Goal: Transaction & Acquisition: Purchase product/service

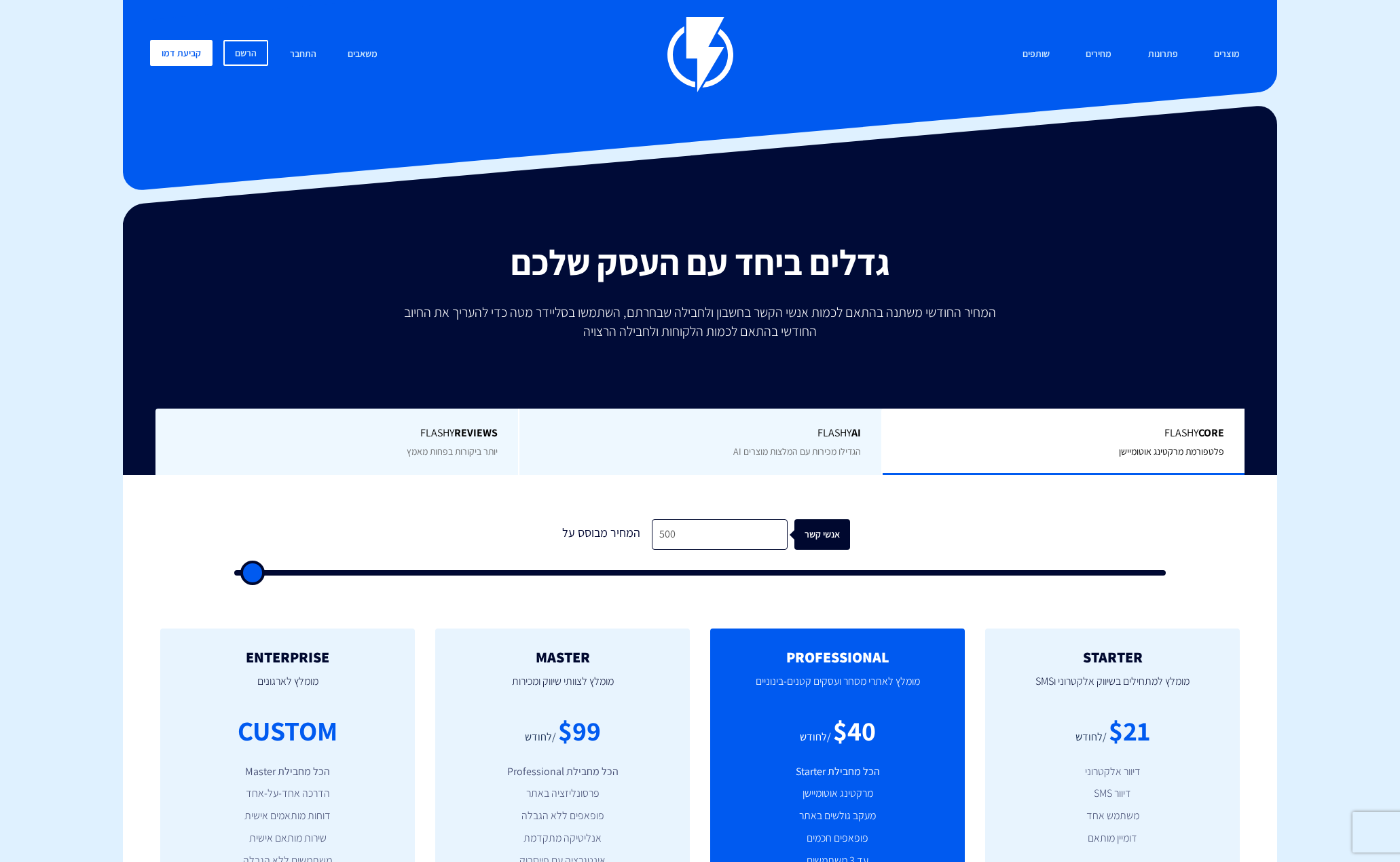
type input "1,000"
type input "1000"
type input "1,500"
type input "1500"
type input "2,000"
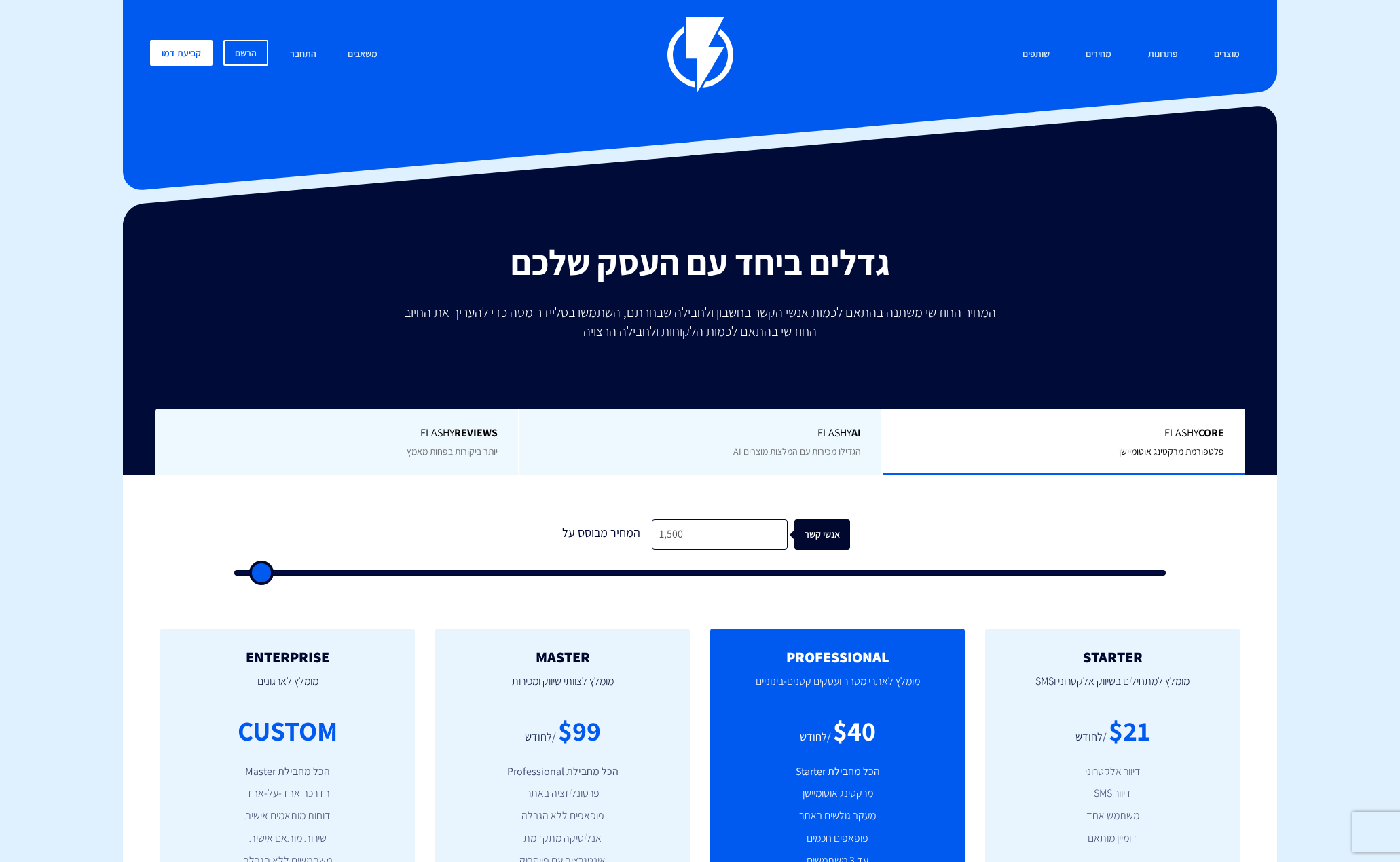
type input "2000"
type input "2,500"
type input "2500"
type input "3,000"
type input "3000"
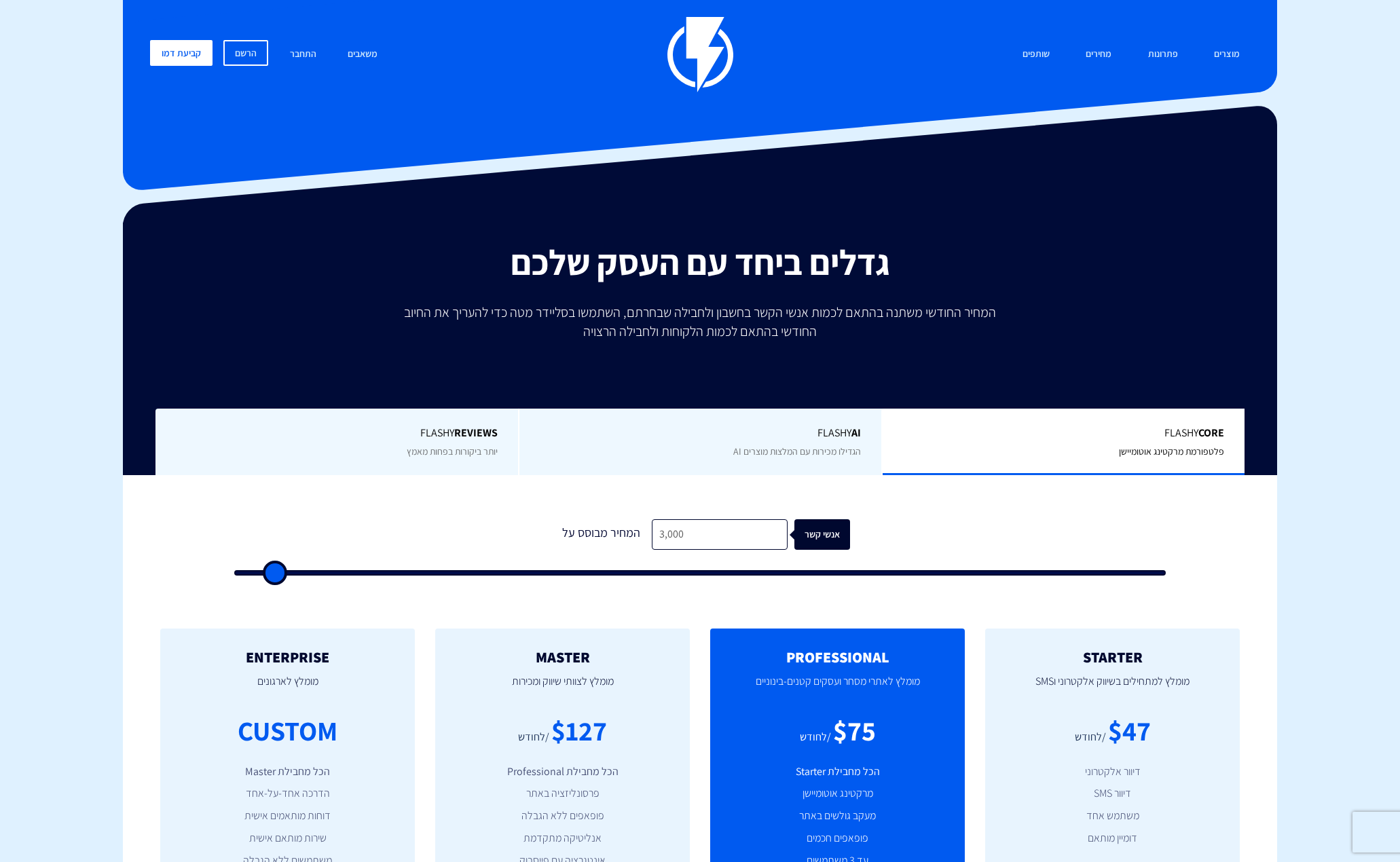
type input "2,500"
type input "2500"
type input "2,000"
type input "2000"
type input "1,500"
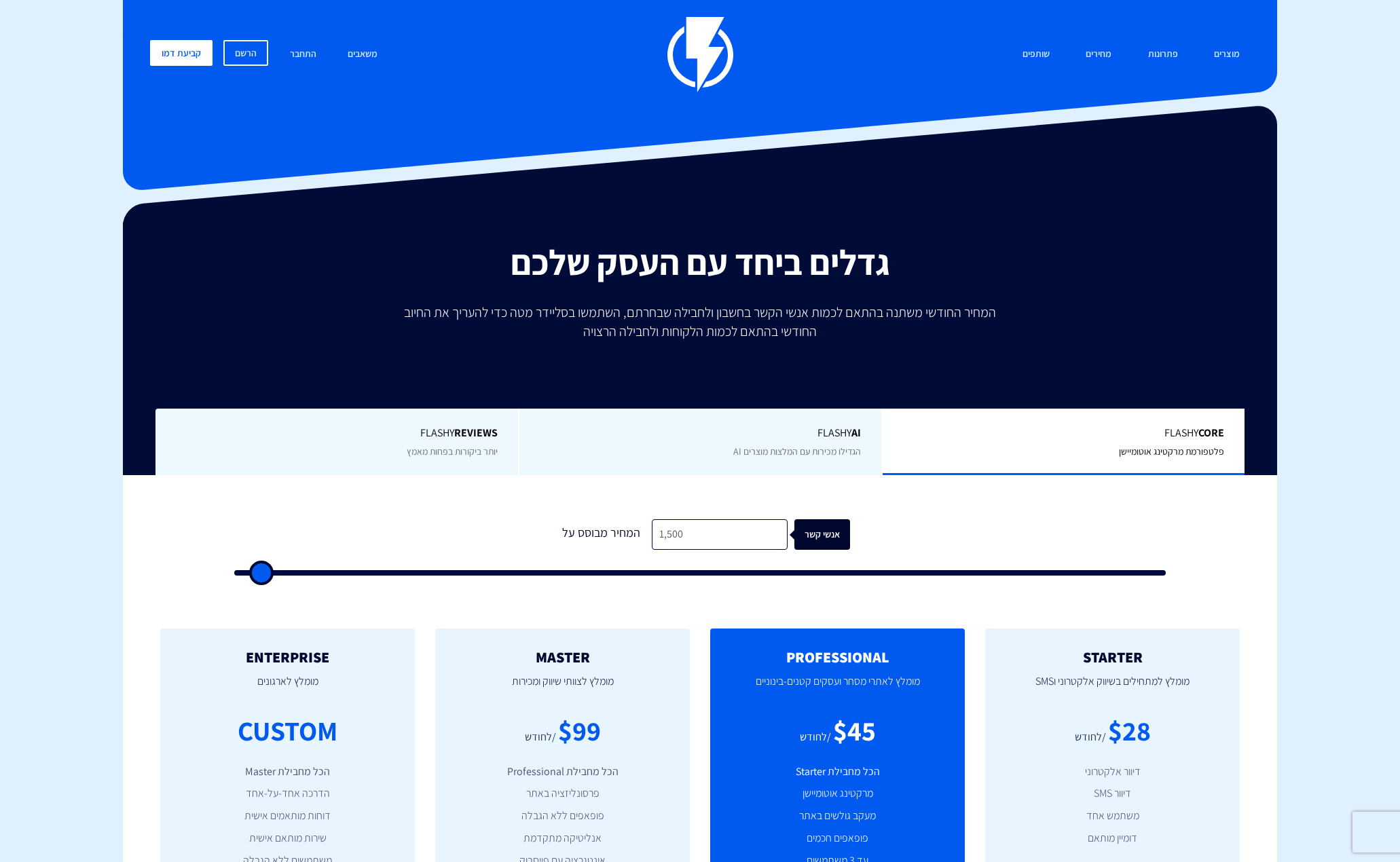
type input "1500"
click at [259, 570] on input "range" at bounding box center [699, 572] width 931 height 5
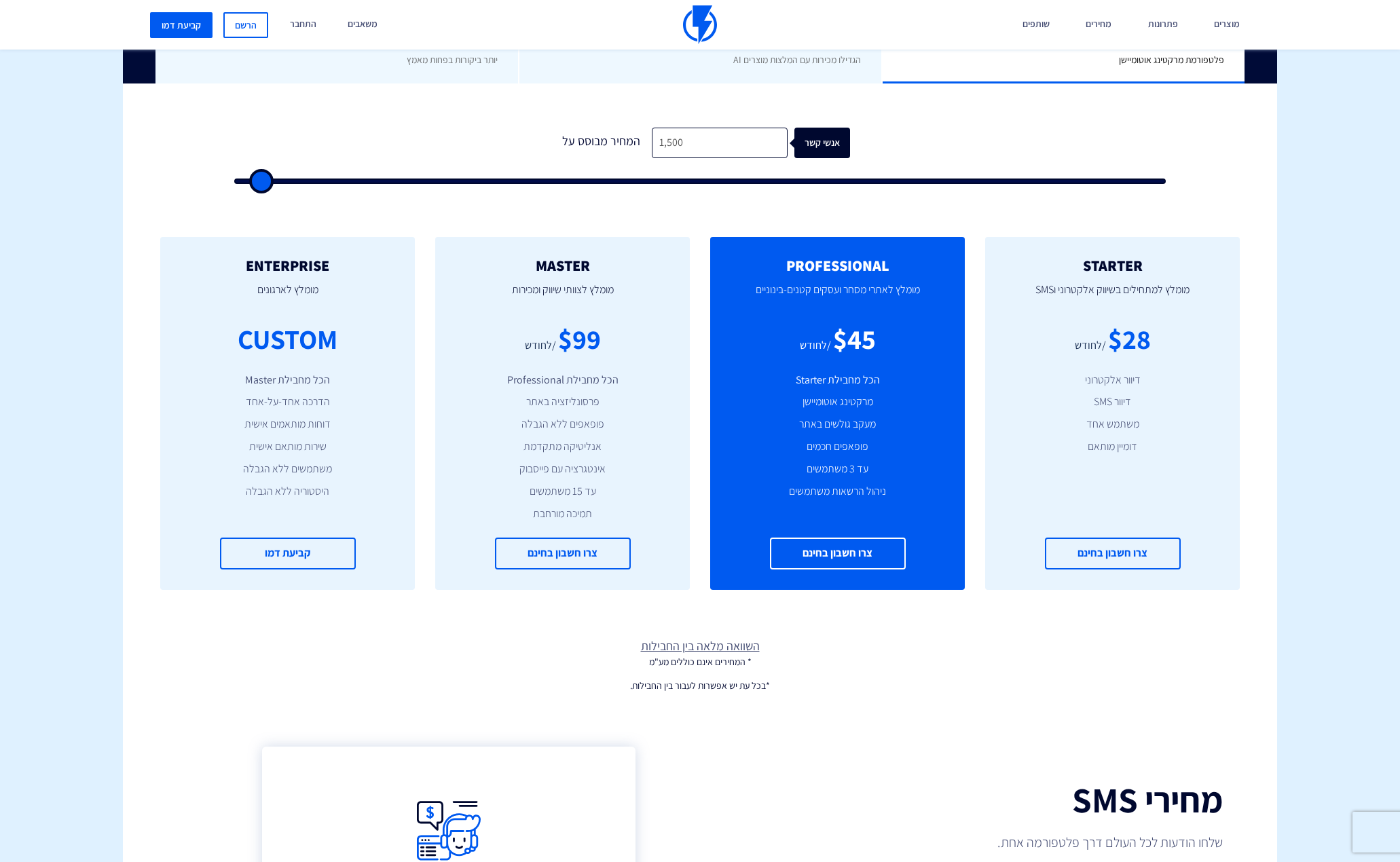
scroll to position [407, 0]
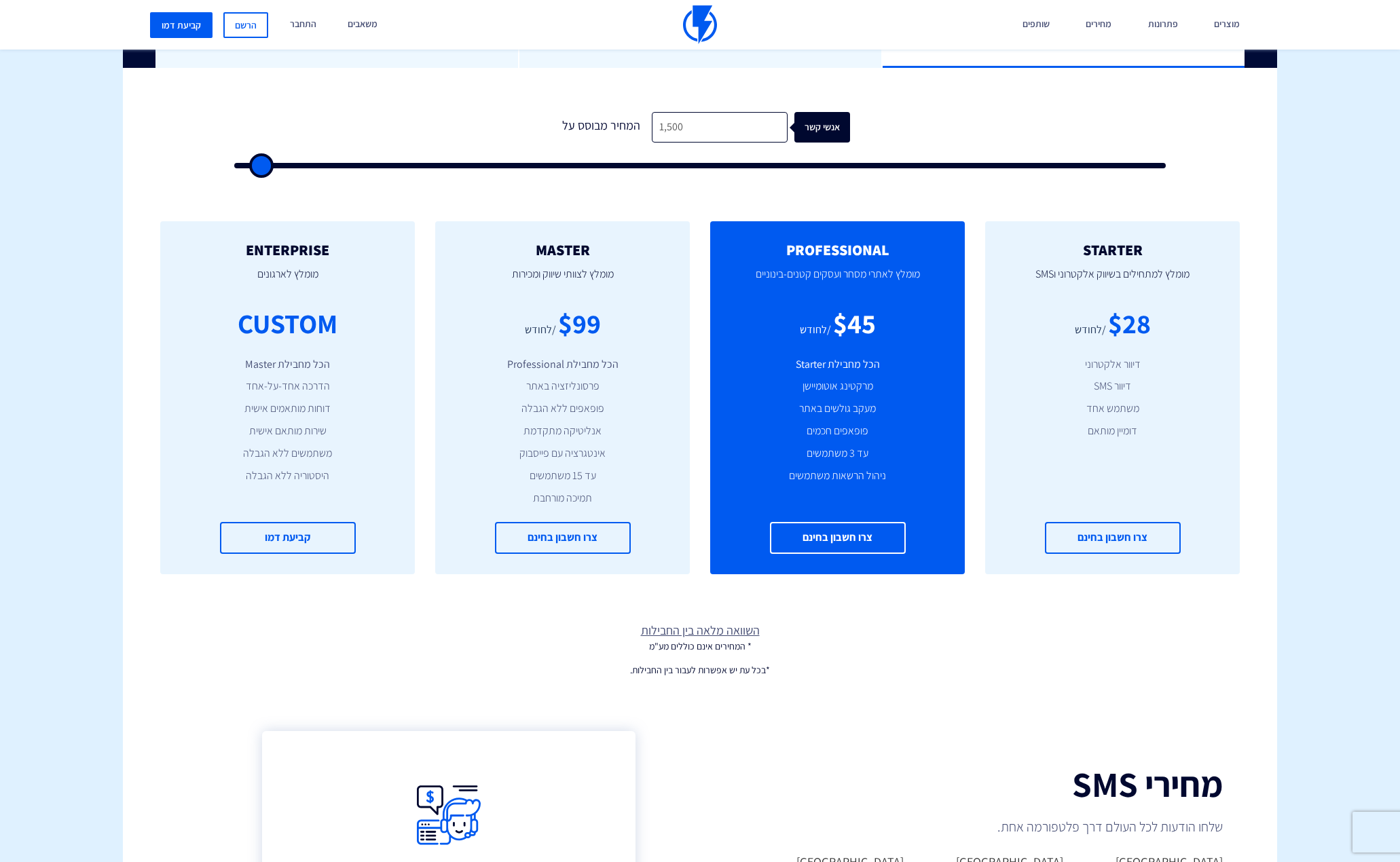
click at [857, 326] on div "$45" at bounding box center [854, 323] width 42 height 39
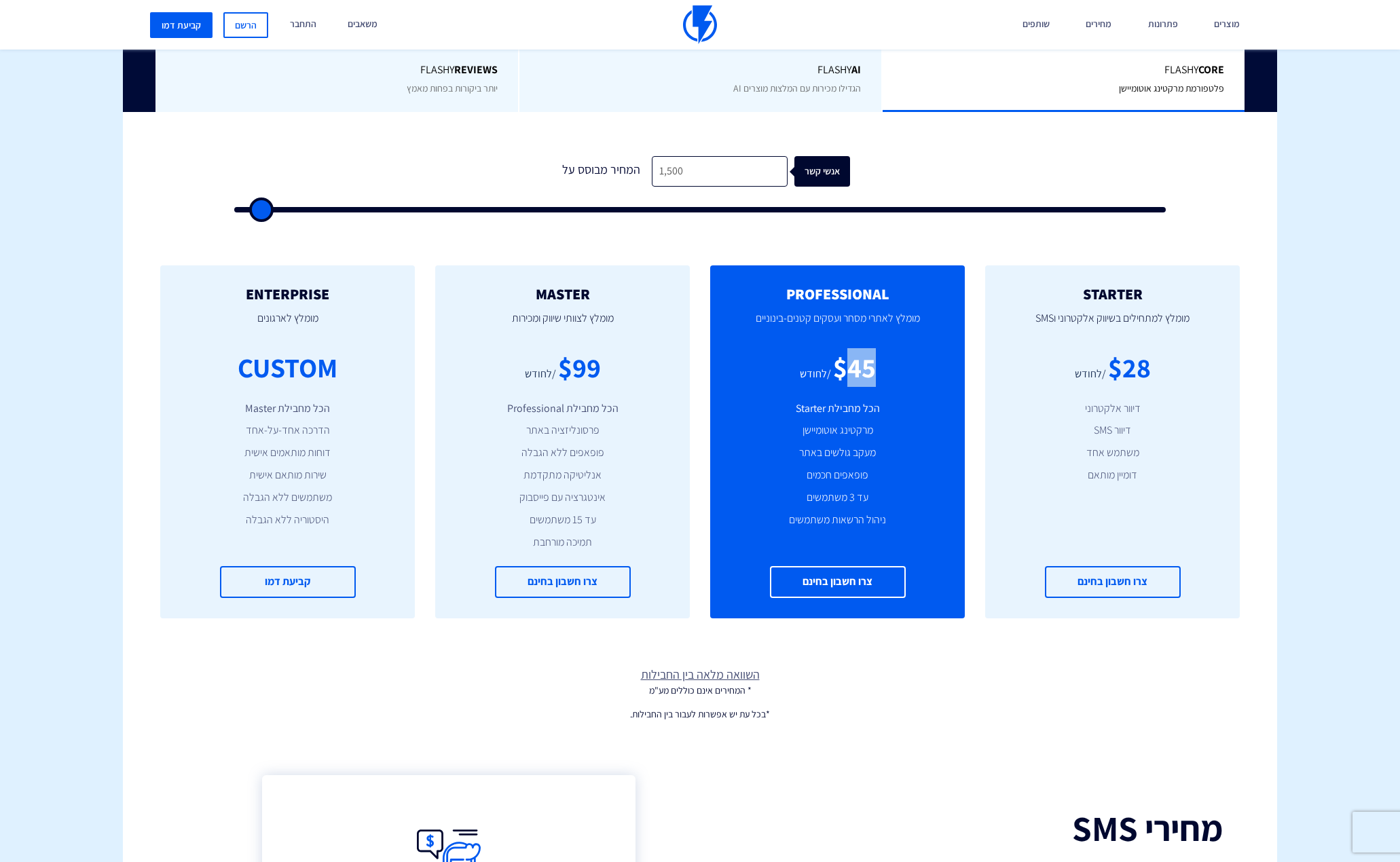
scroll to position [339, 0]
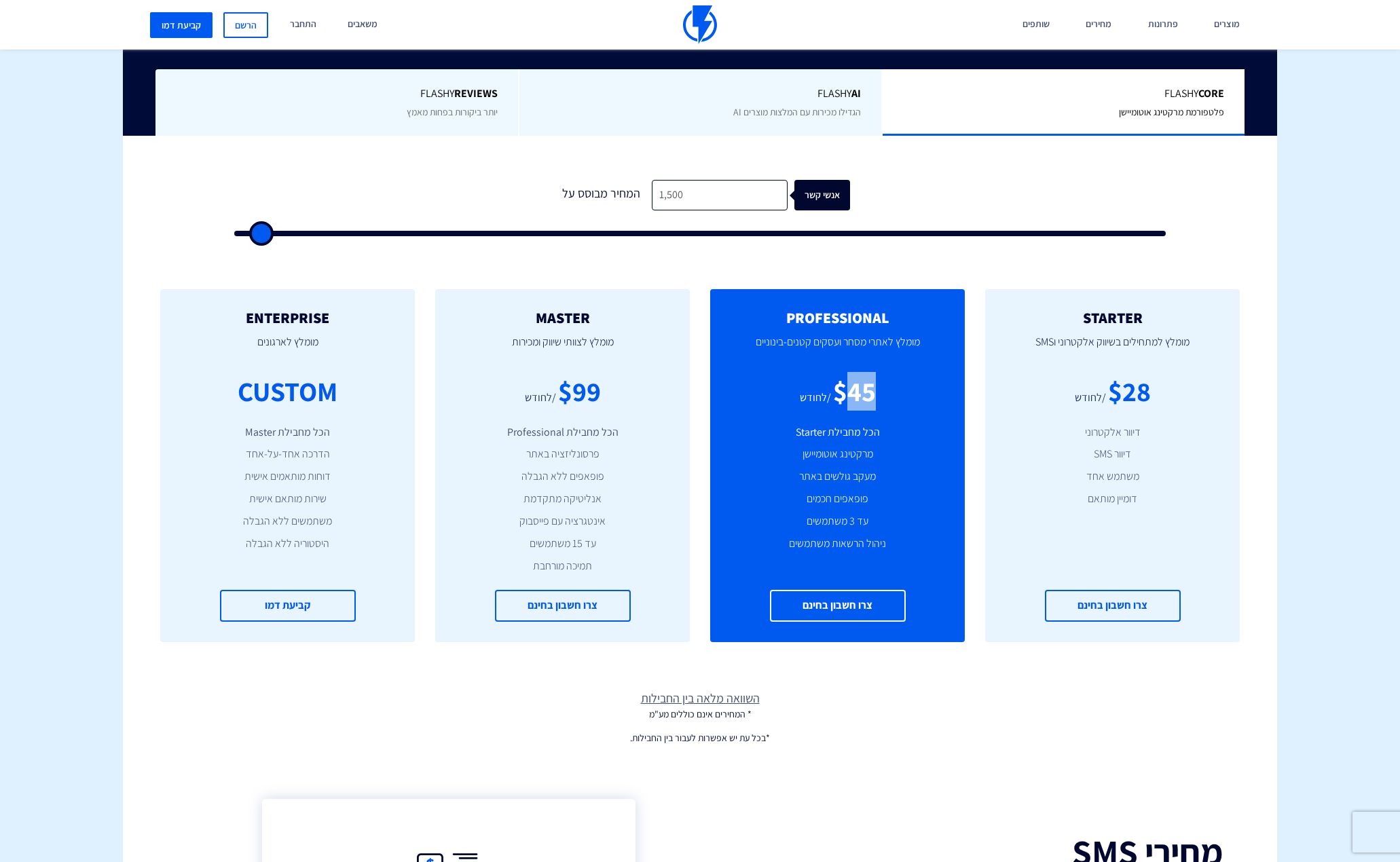
type input "2,000"
type input "2000"
type input "2,500"
type input "2500"
type input "2,000"
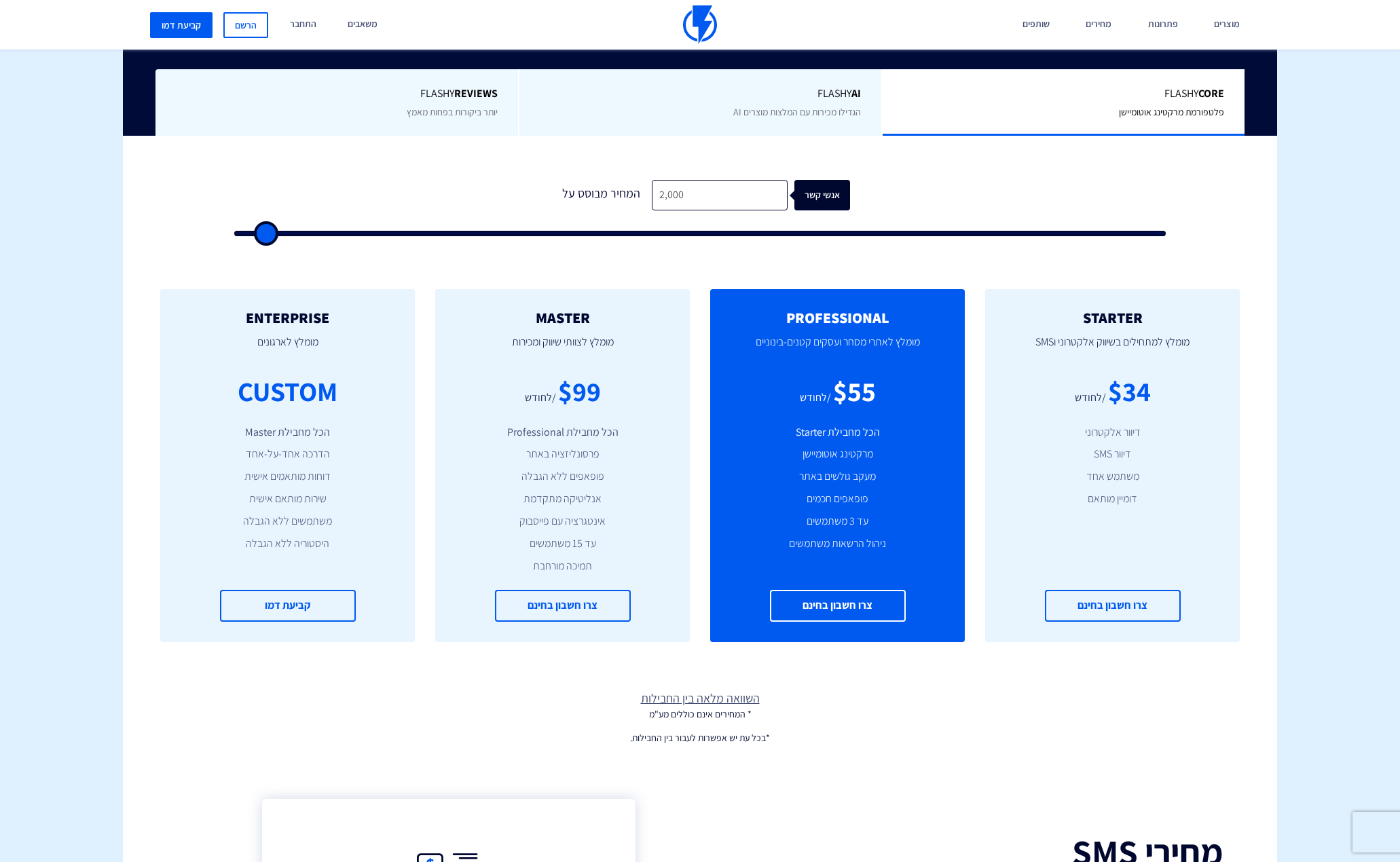
type input "2000"
click at [263, 231] on input "range" at bounding box center [699, 233] width 931 height 5
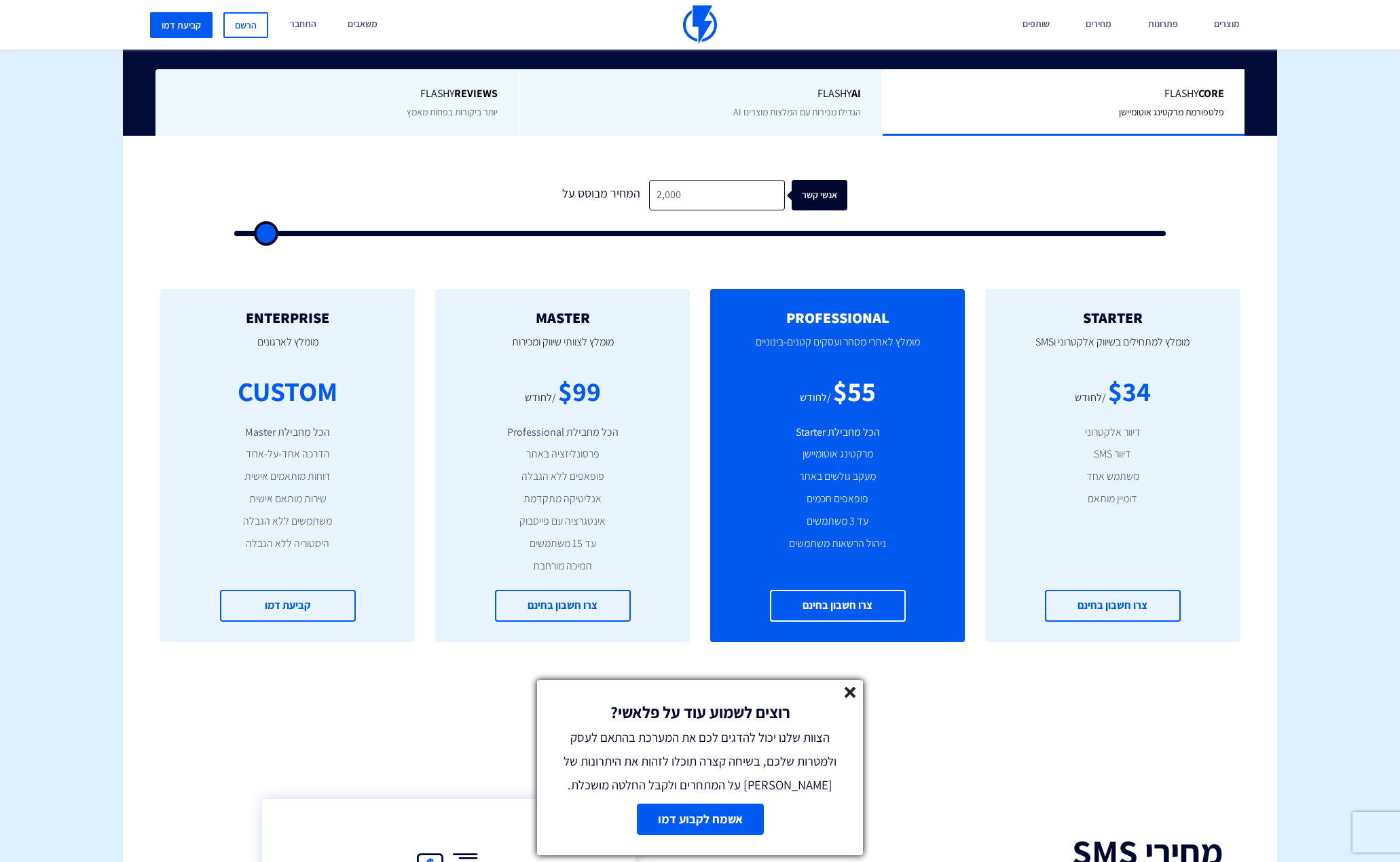
click at [854, 695] on line at bounding box center [849, 692] width 10 height 10
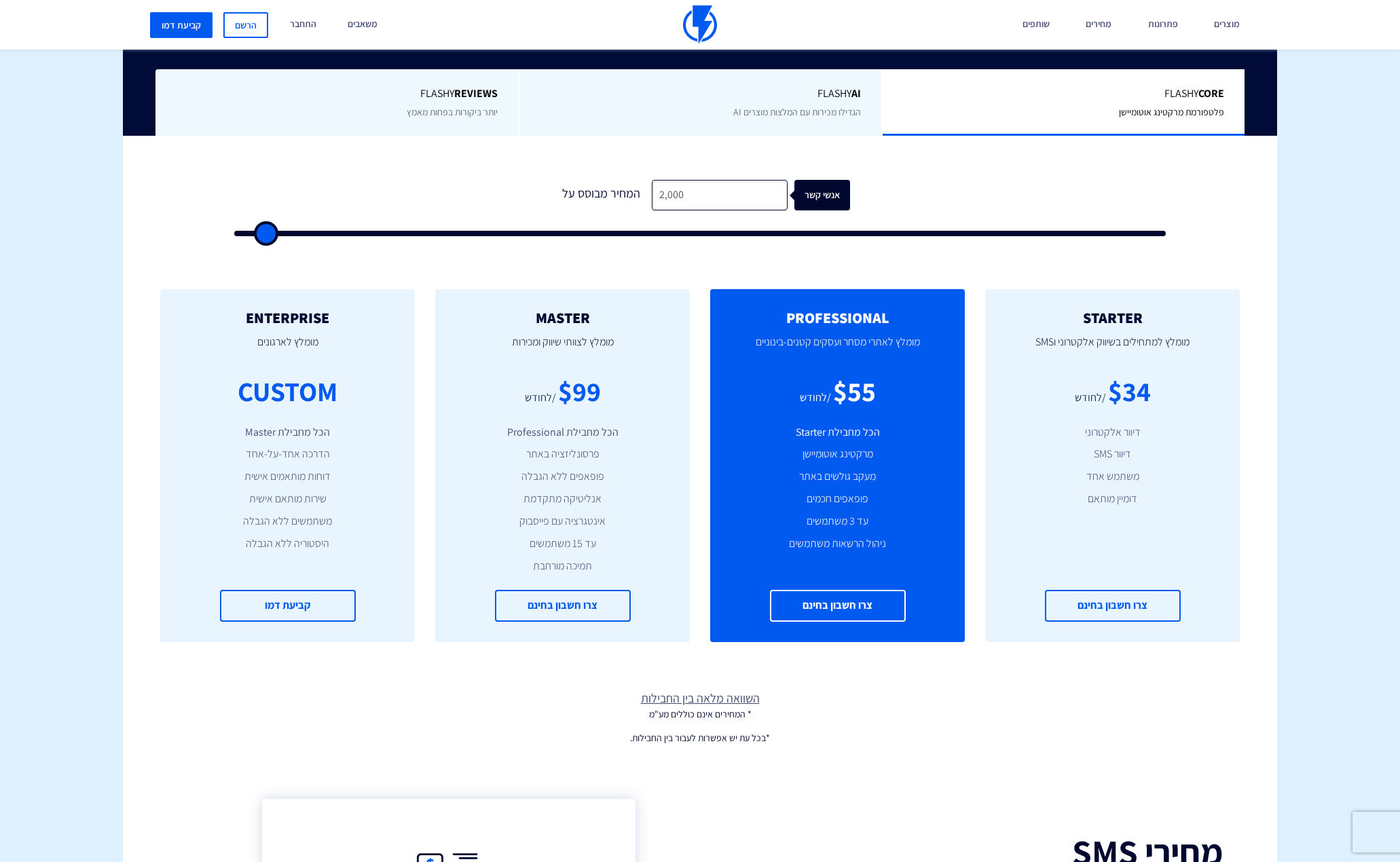
click at [854, 447] on li "מרקטינג אוטומיישן" at bounding box center [838, 454] width 214 height 15
click at [846, 523] on li "עד 3 משתמשים" at bounding box center [838, 521] width 214 height 15
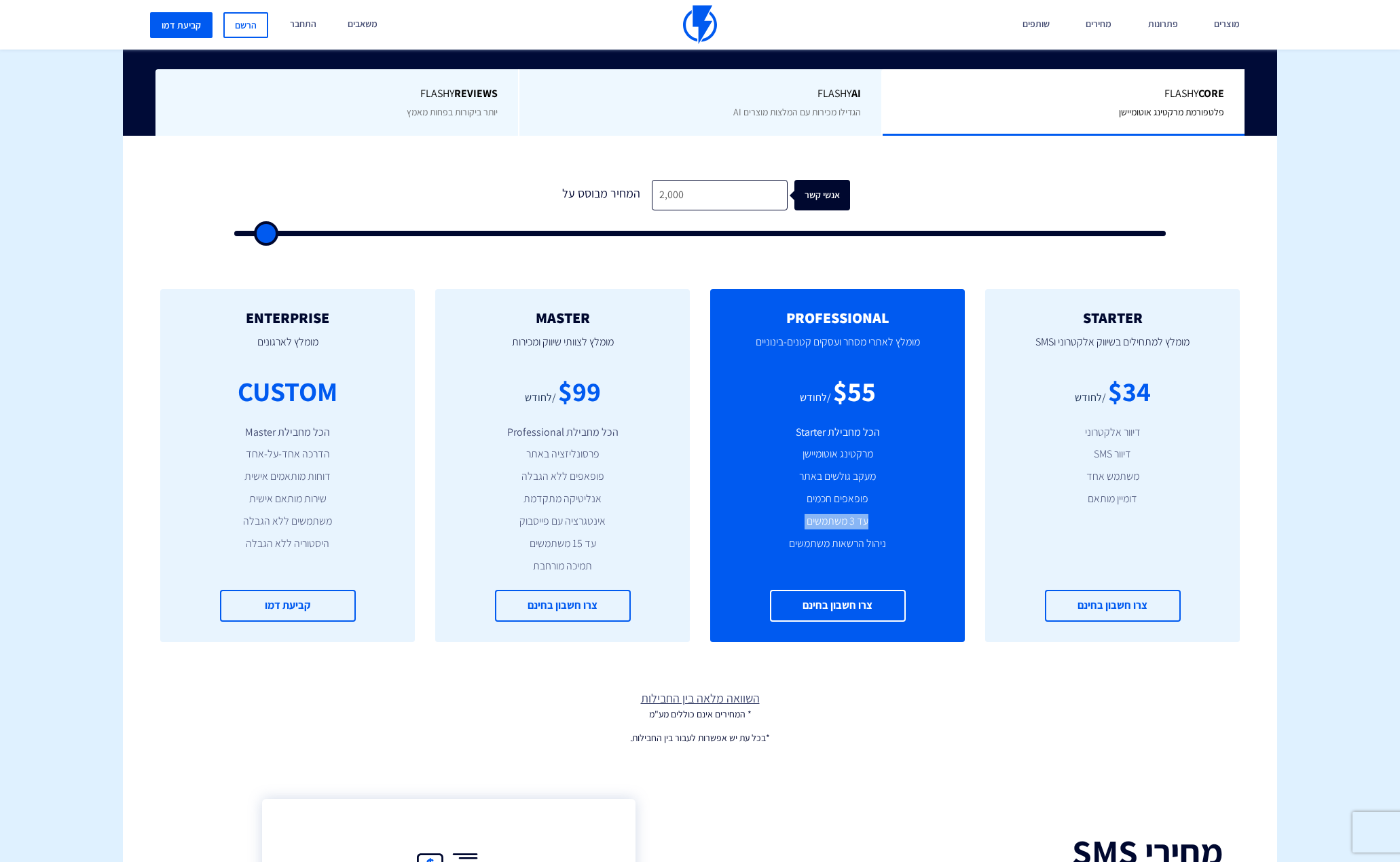
click at [846, 523] on li "עד 3 משתמשים" at bounding box center [838, 521] width 214 height 15
click at [843, 563] on div "PROFESSIONAL מומלץ לאתרי מסחר ועסקים קטנים-בינוניים $55 /לחודש הכל מחבילת Start…" at bounding box center [838, 465] width 255 height 353
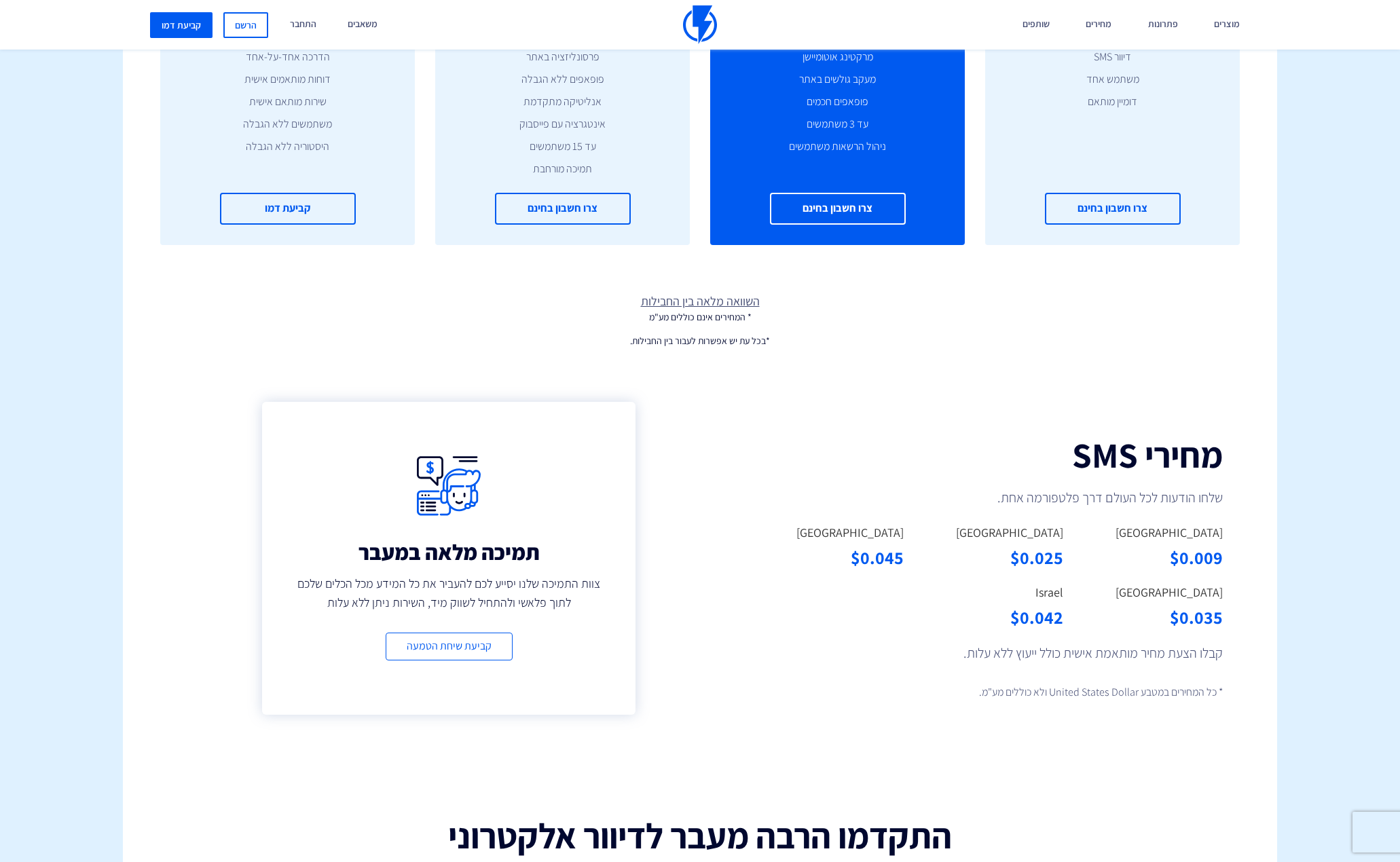
scroll to position [746, 0]
